Goal: Navigation & Orientation: Find specific page/section

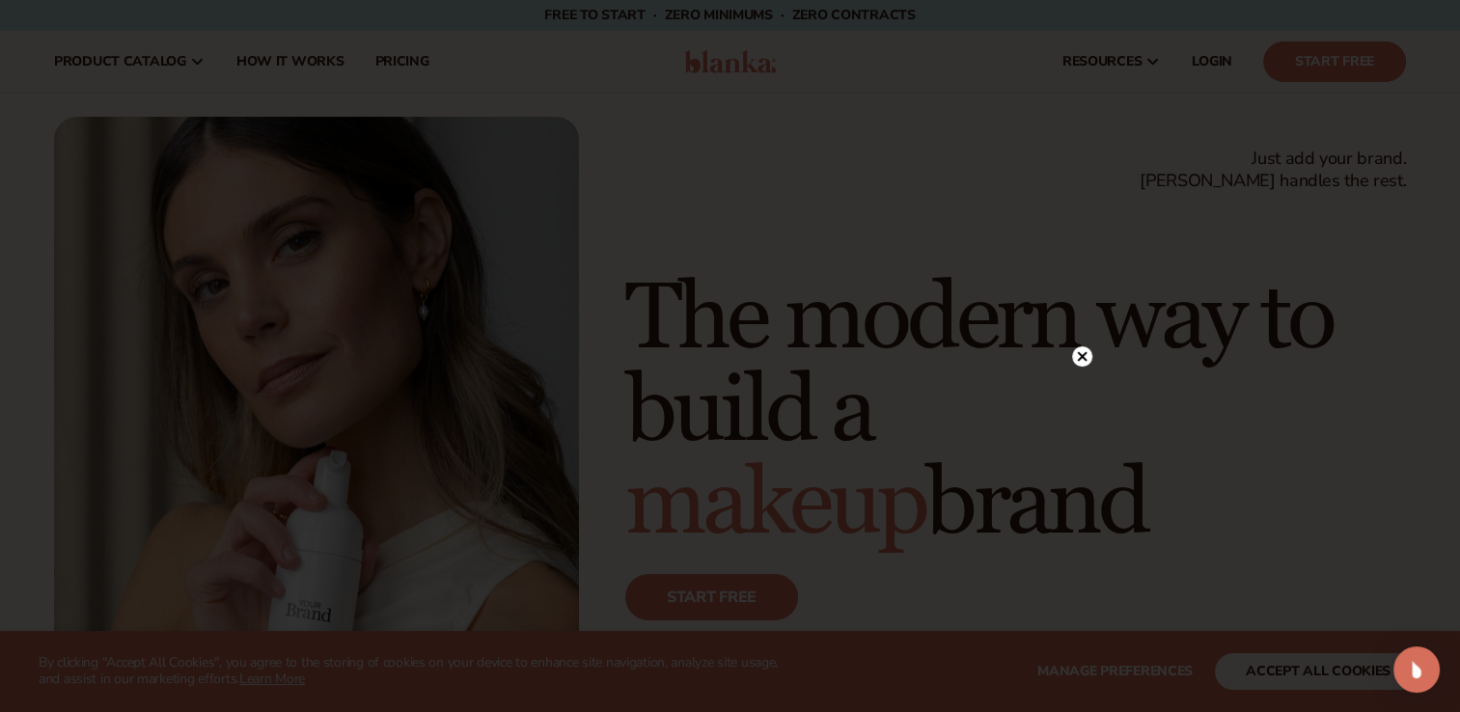
click at [1089, 351] on circle at bounding box center [1082, 356] width 20 height 20
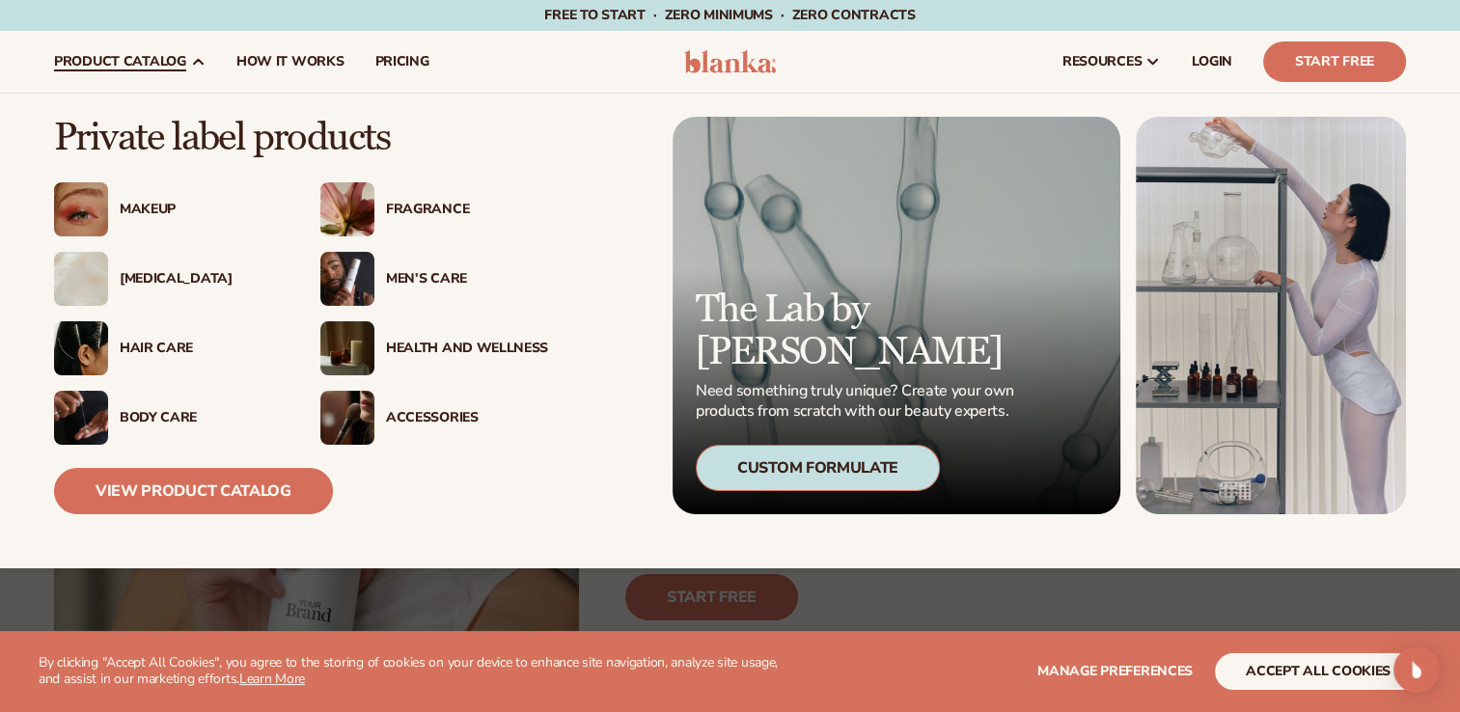
click at [169, 356] on div "Hair Care" at bounding box center [201, 349] width 162 height 16
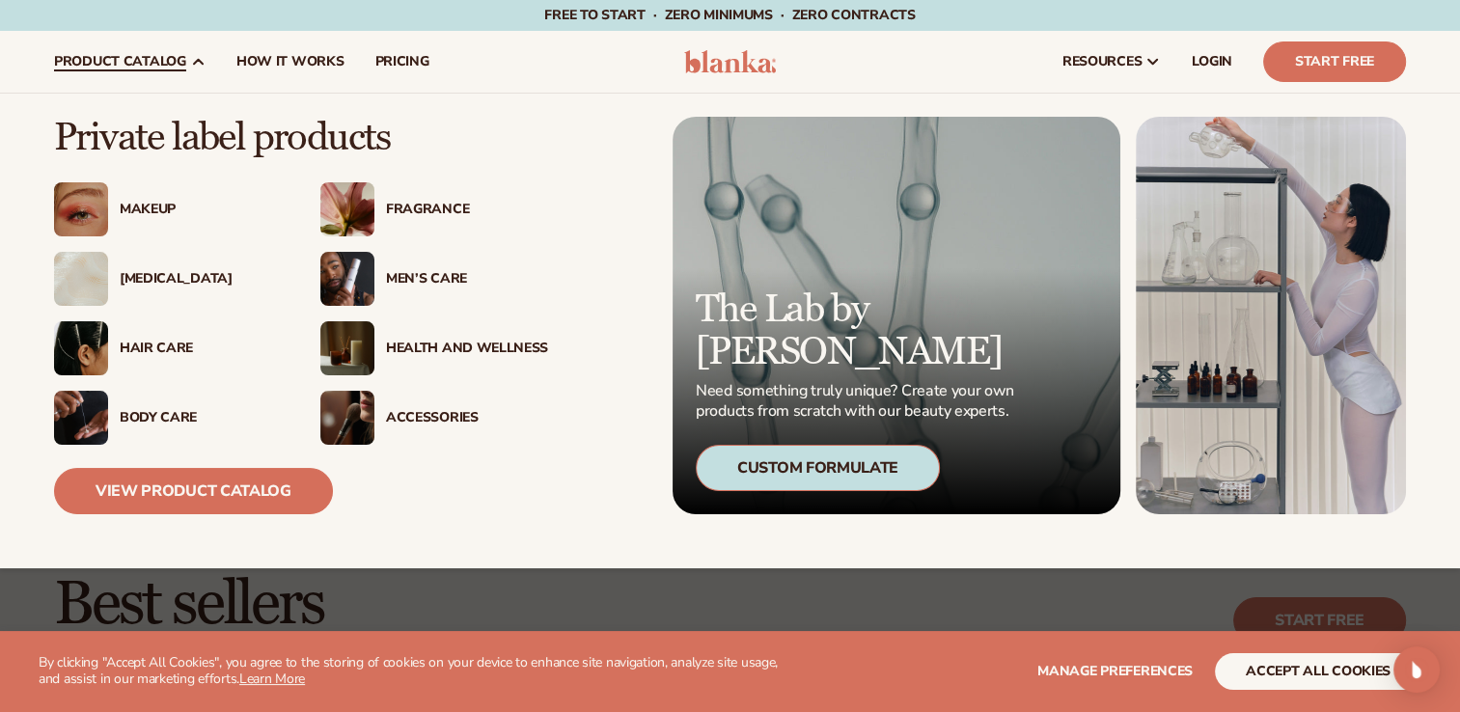
click at [152, 66] on span "product catalog" at bounding box center [120, 61] width 132 height 15
click at [176, 343] on div "Hair Care" at bounding box center [201, 349] width 162 height 16
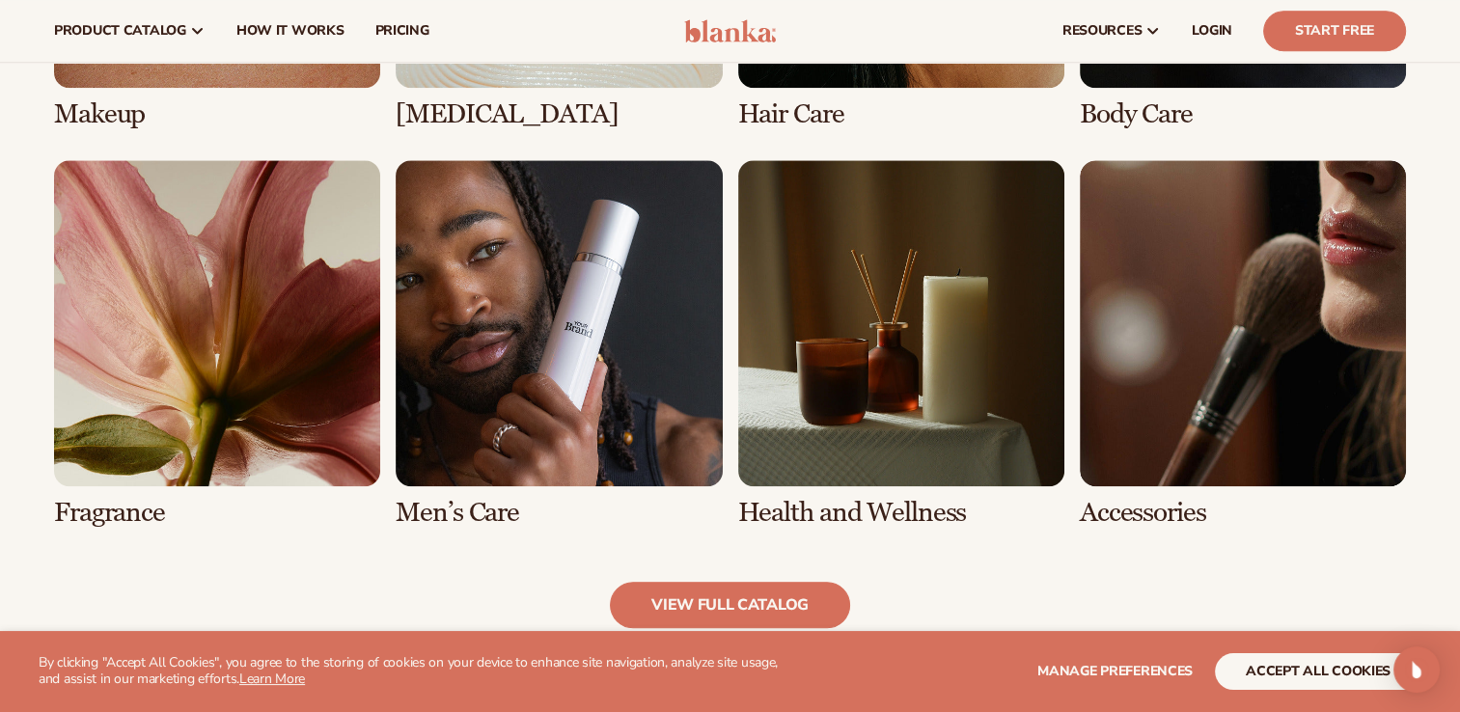
scroll to position [1685, 0]
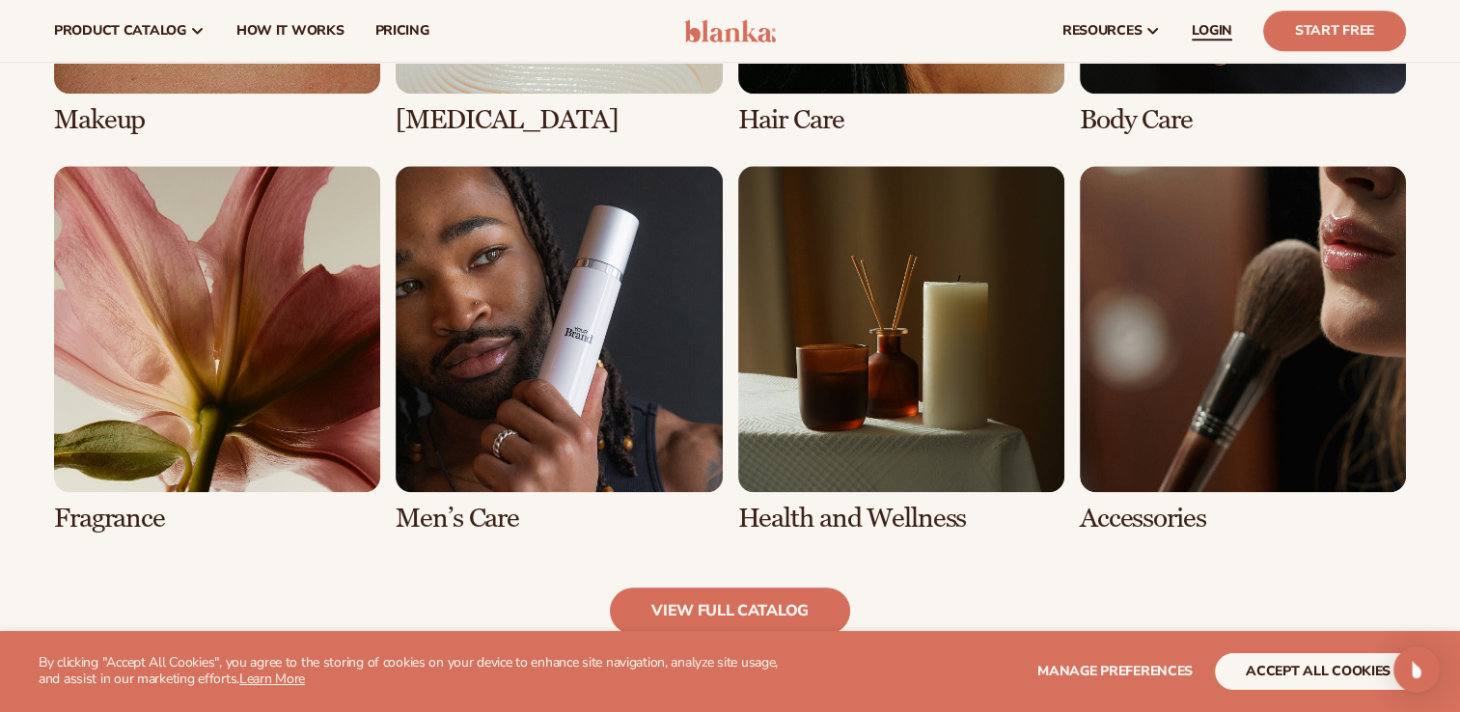
click at [1228, 41] on link "LOGIN" at bounding box center [1211, 31] width 71 height 62
